Goal: Check status

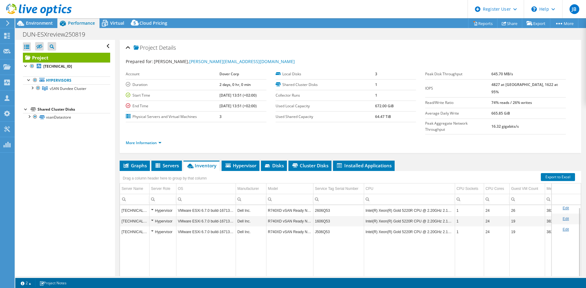
select select "EULondon"
select select "USD"
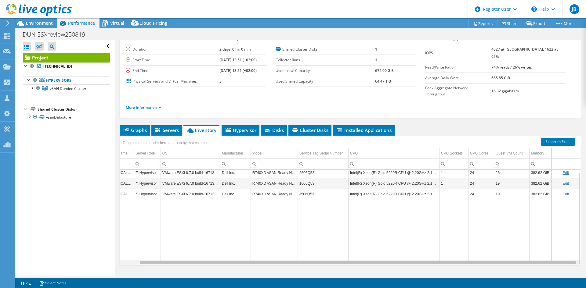
drag, startPoint x: 357, startPoint y: 251, endPoint x: 460, endPoint y: 257, distance: 103.6
click at [459, 257] on body "JB Dell User Jyoti BahiaPratap Jyoti.Bahia.Pratap@Dell.com Dell My Profile Log …" at bounding box center [293, 144] width 586 height 288
drag, startPoint x: 462, startPoint y: 251, endPoint x: 535, endPoint y: 249, distance: 72.9
click at [535, 249] on body "JB Dell User Jyoti BahiaPratap Jyoti.Bahia.Pratap@Dell.com Dell My Profile Log …" at bounding box center [293, 144] width 586 height 288
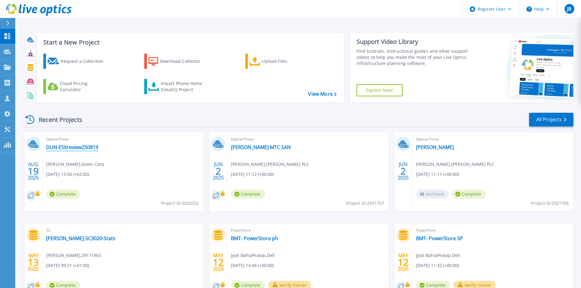
click at [79, 145] on link "DUN-ESXreview250819" at bounding box center [72, 147] width 52 height 6
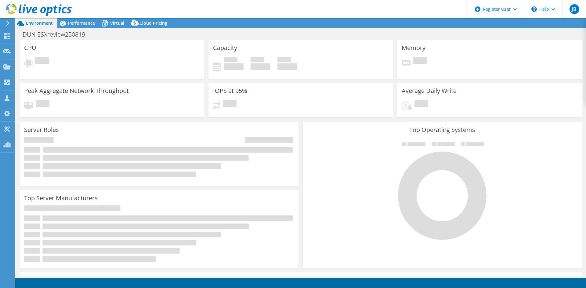
select select "EULondon"
select select "USD"
